Goal: Information Seeking & Learning: Learn about a topic

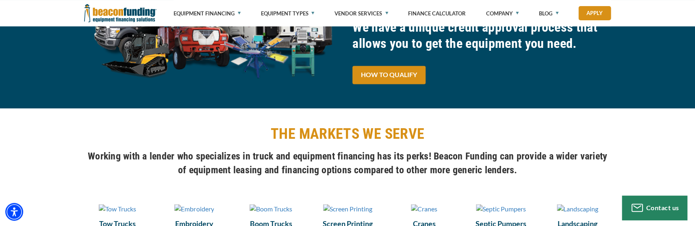
scroll to position [541, 0]
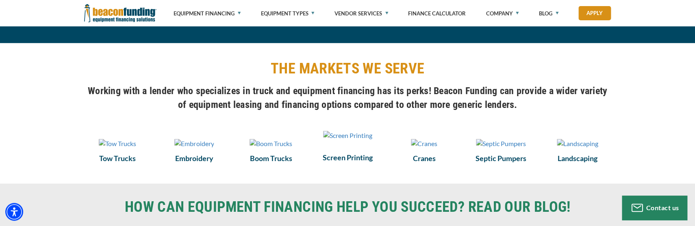
click at [345, 141] on img at bounding box center [347, 136] width 49 height 10
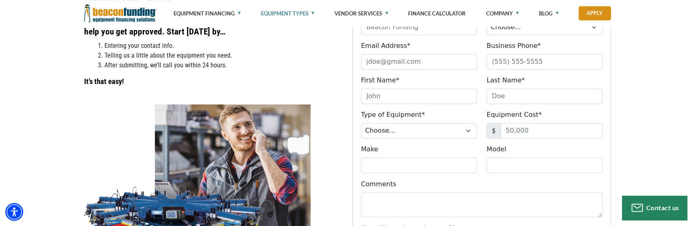
scroll to position [541, 0]
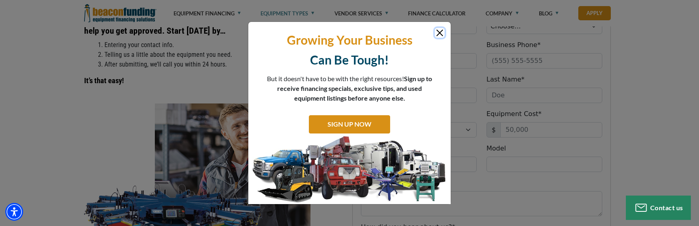
click at [440, 31] on button "Close" at bounding box center [440, 33] width 10 height 10
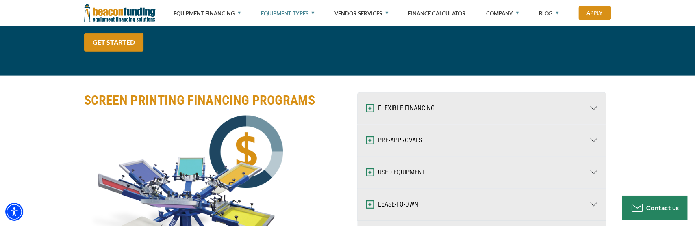
scroll to position [1097, 0]
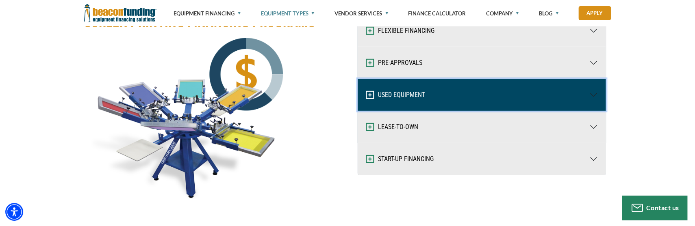
click at [399, 98] on button "USED EQUIPMENT" at bounding box center [482, 95] width 248 height 32
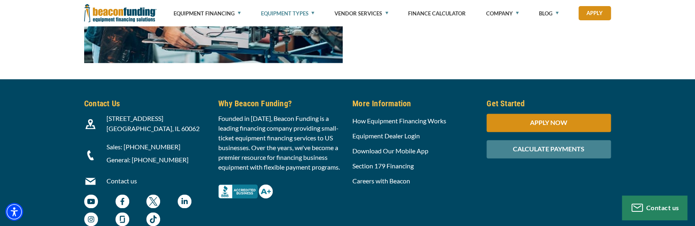
scroll to position [3244, 0]
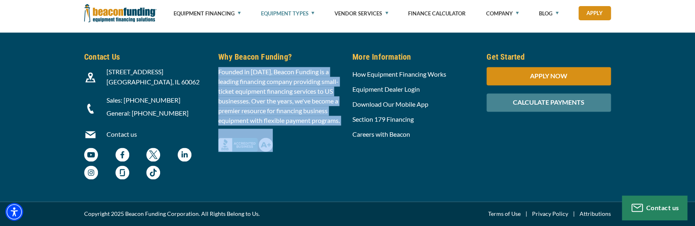
drag, startPoint x: 220, startPoint y: 72, endPoint x: 346, endPoint y: 130, distance: 138.6
click at [346, 130] on div "Founded in [DATE], Beacon Funding is a leading financing company providing smal…" at bounding box center [280, 109] width 134 height 85
click at [89, 175] on img "Beacon Funding Instagram - open in a new tab" at bounding box center [91, 173] width 14 height 14
